Goal: Find specific page/section: Find specific page/section

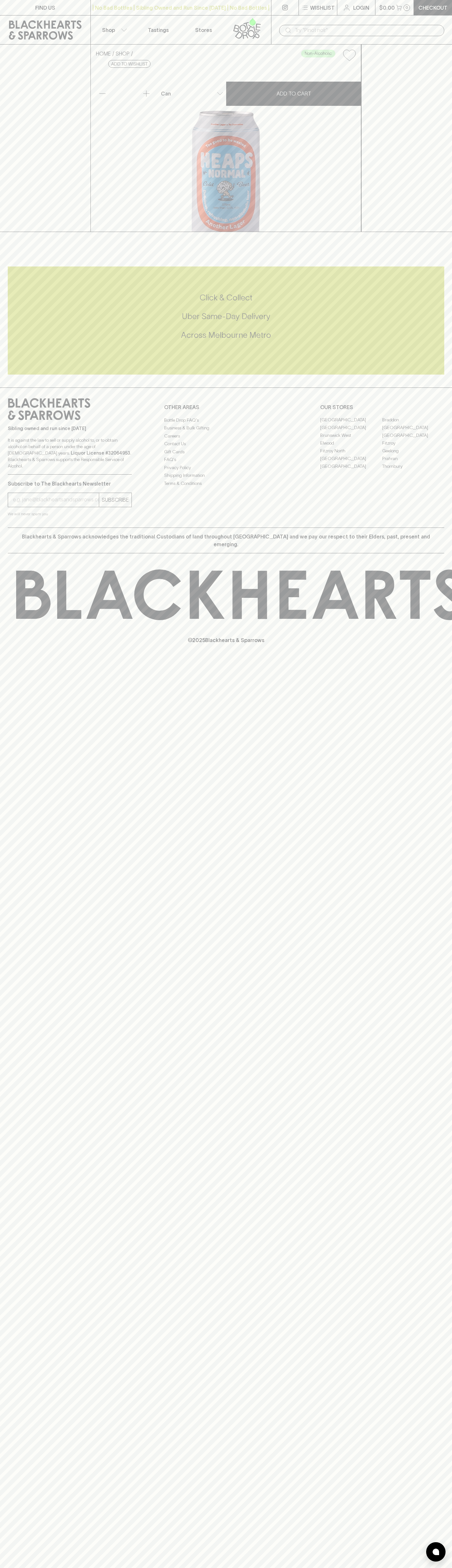
click at [427, 25] on input "text" at bounding box center [366, 30] width 144 height 10
click at [424, 1146] on div "FIND US | No Bad Bottles | Sibling Owned and Run Since [DATE] | No Bad Bottles …" at bounding box center [226, 784] width 452 height 1568
click at [450, 1567] on html "FIND US | No Bad Bottles | Sibling Owned and Run Since [DATE] | No Bad Bottles …" at bounding box center [226, 784] width 452 height 1568
click at [19, 494] on div "Sibling owned and run since [DATE] It is against the law to sell or supply alco…" at bounding box center [226, 458] width 452 height 140
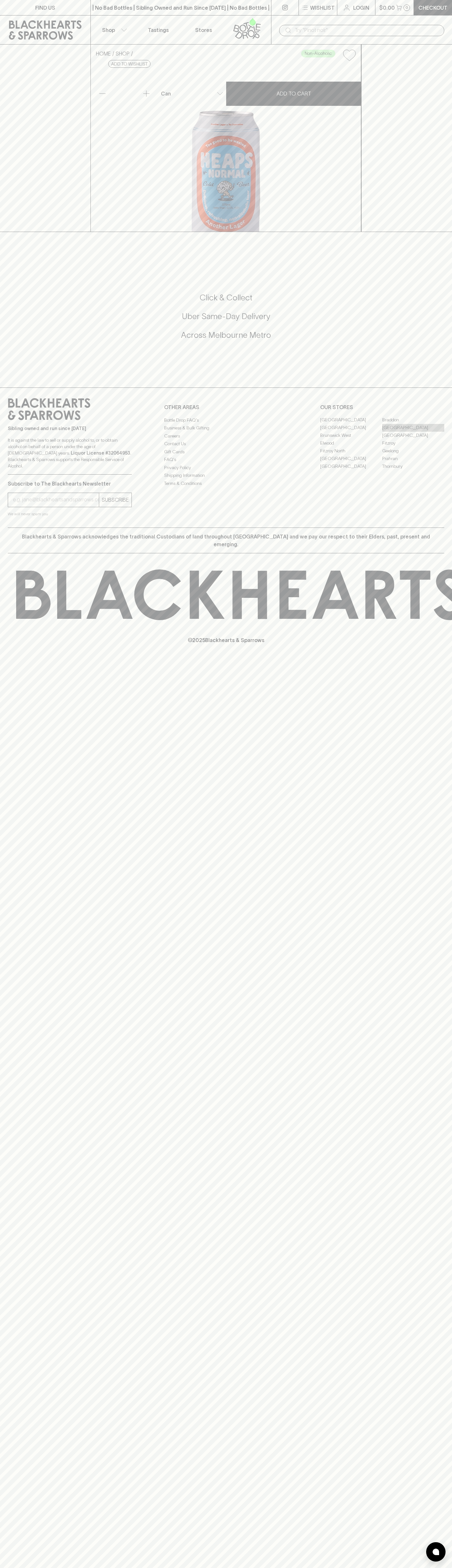
click at [413, 432] on link "[GEOGRAPHIC_DATA]" at bounding box center [413, 427] width 62 height 8
